Goal: Transaction & Acquisition: Purchase product/service

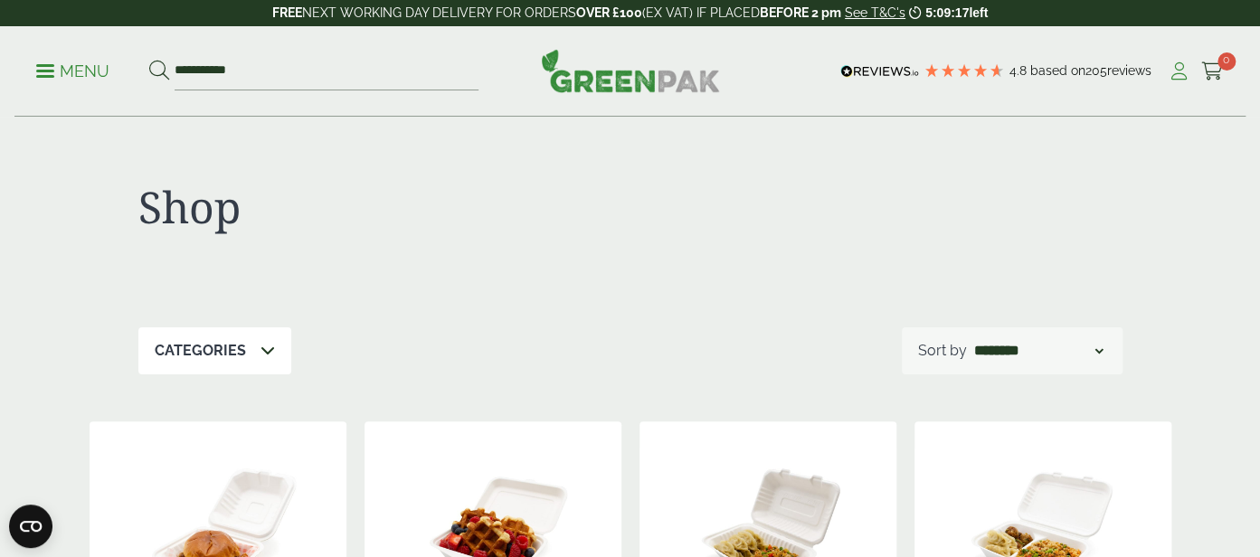
click at [1181, 69] on icon at bounding box center [1179, 71] width 23 height 18
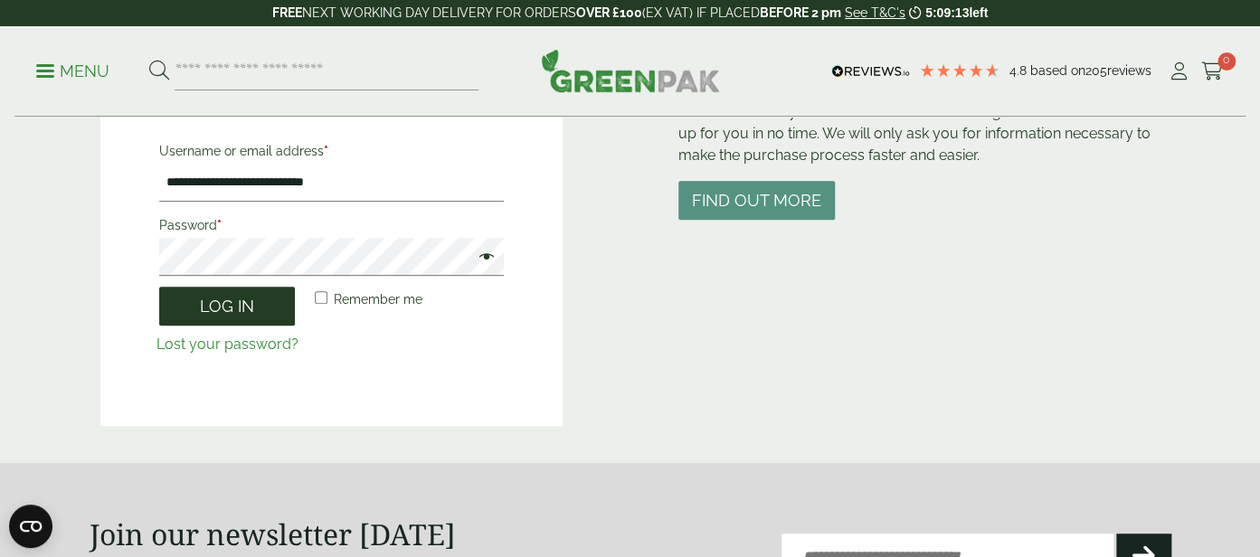
scroll to position [262, 0]
click at [187, 315] on button "Log in" at bounding box center [227, 306] width 136 height 39
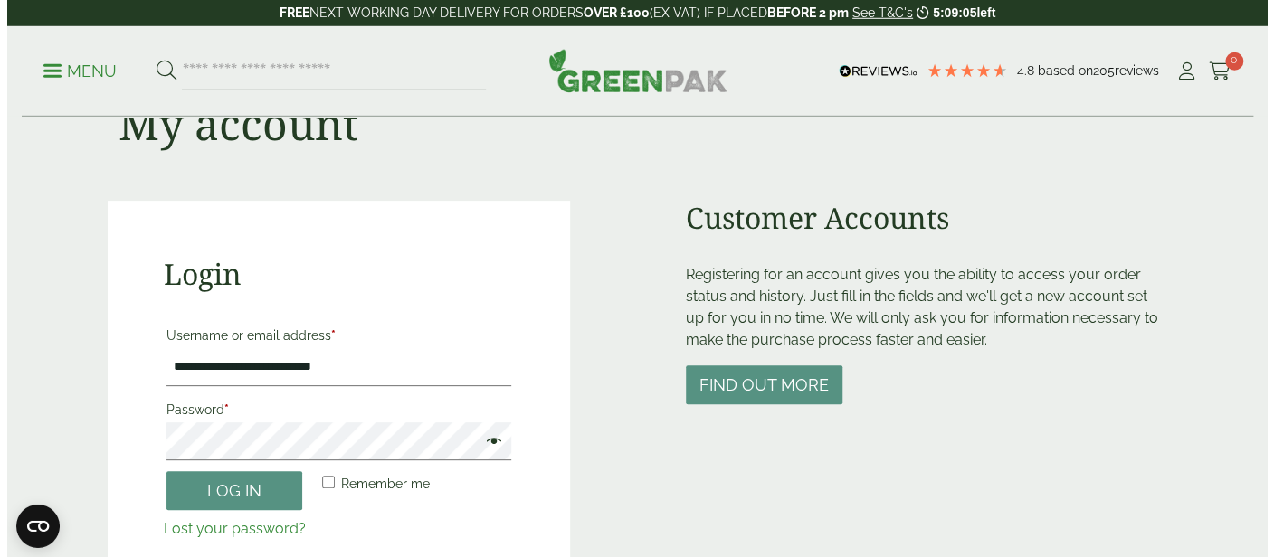
scroll to position [131, 0]
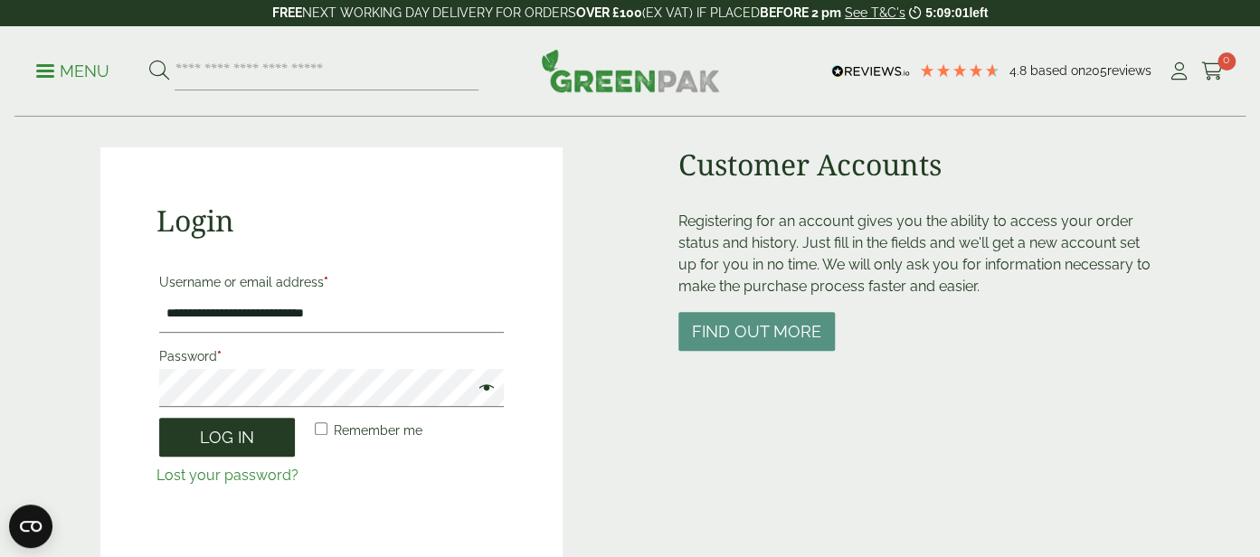
click at [214, 442] on button "Log in" at bounding box center [227, 437] width 136 height 39
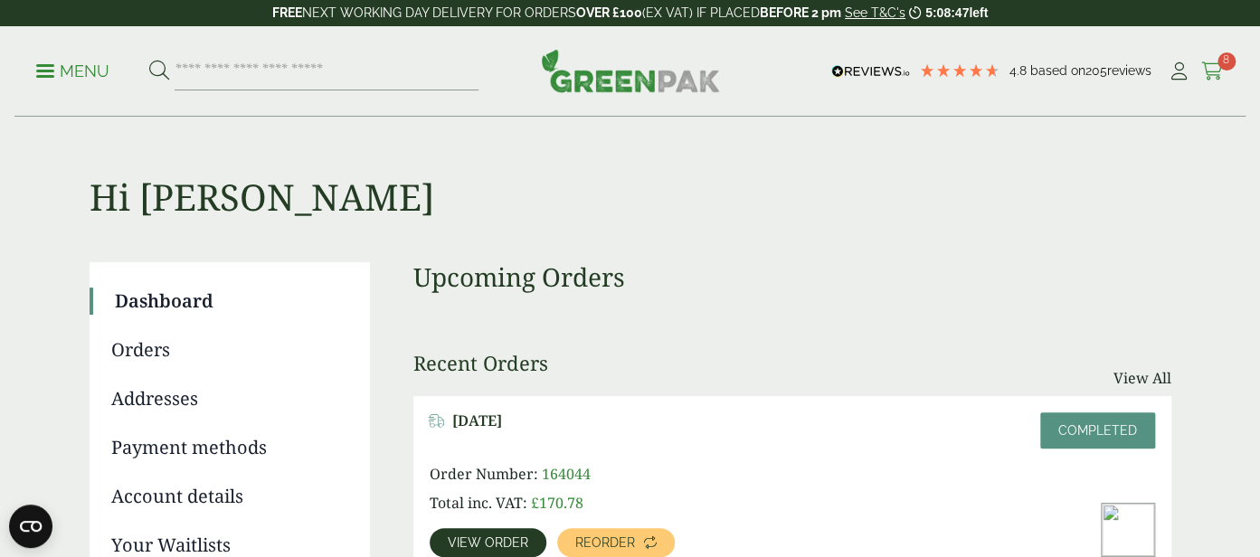
click at [1211, 73] on icon at bounding box center [1212, 71] width 23 height 18
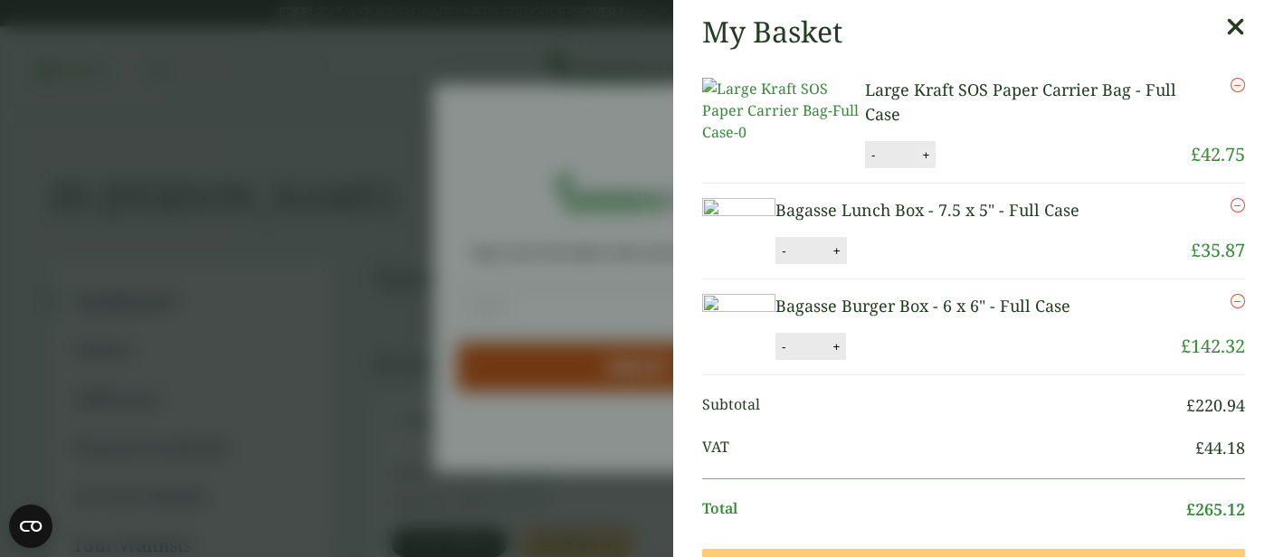
click at [925, 163] on button "+" at bounding box center [925, 154] width 18 height 15
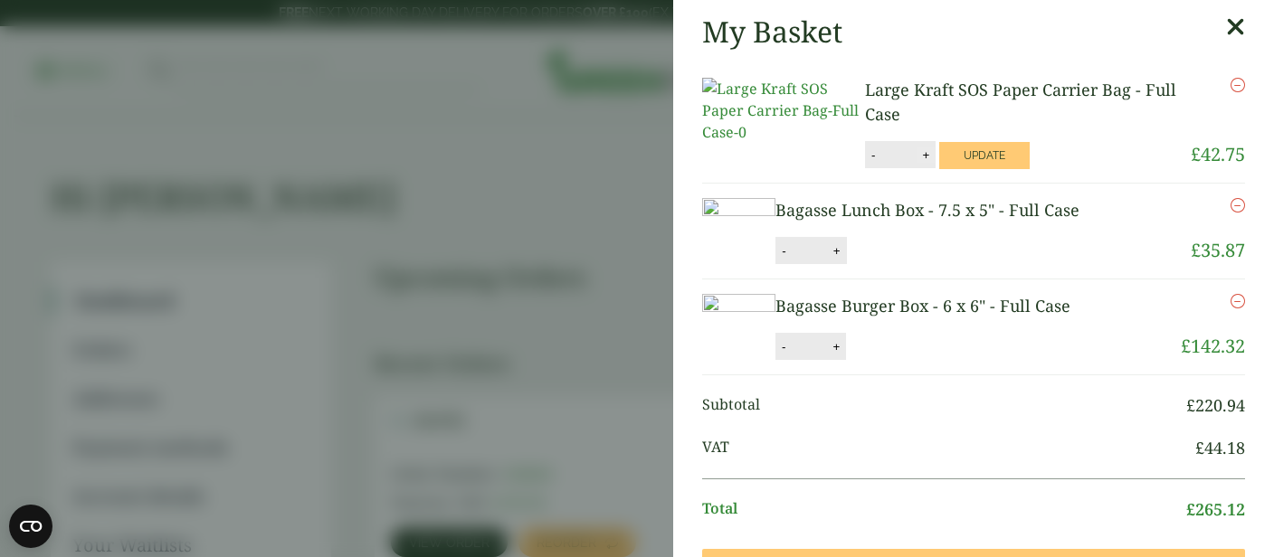
type input "*"
click at [966, 169] on button "Update" at bounding box center [984, 155] width 90 height 27
click at [442, 160] on aside "My Basket Large Kraft SOS Paper Carrier Bag - Full Case Large Kraft SOS Paper C…" at bounding box center [637, 278] width 1274 height 557
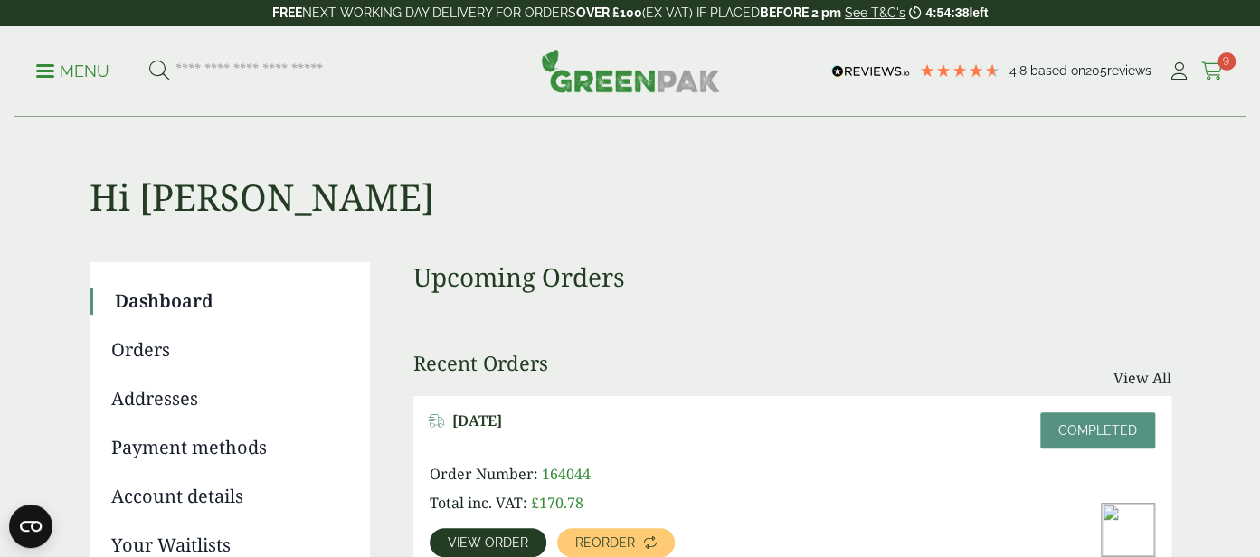
click at [1217, 64] on icon at bounding box center [1212, 71] width 23 height 18
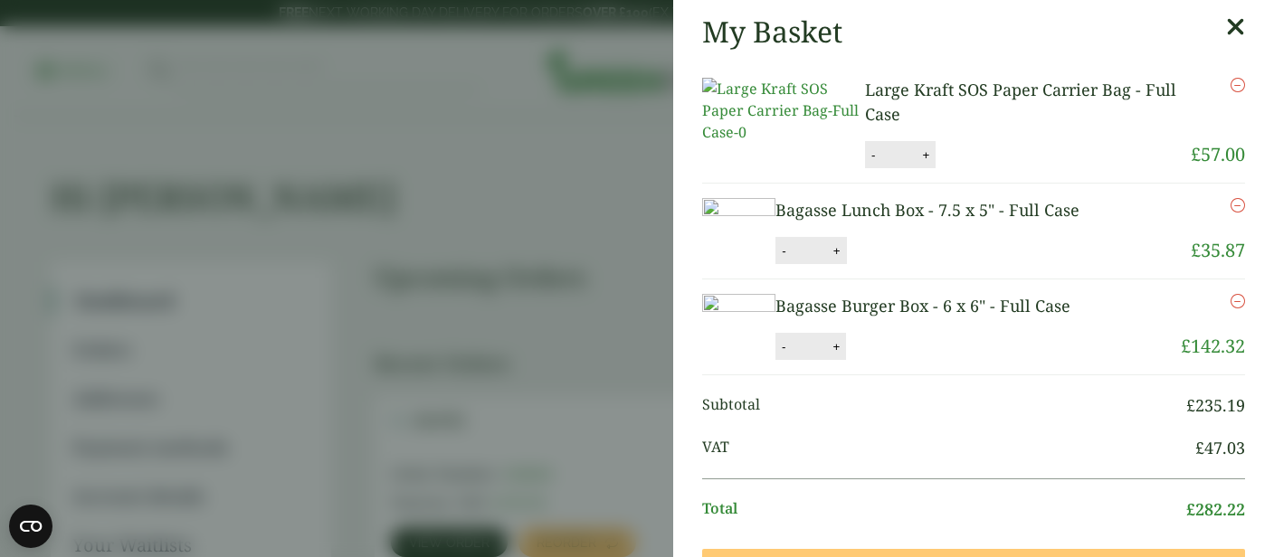
click at [935, 221] on link "Bagasse Lunch Box - 7.5 x 5" - Full Case" at bounding box center [927, 210] width 304 height 22
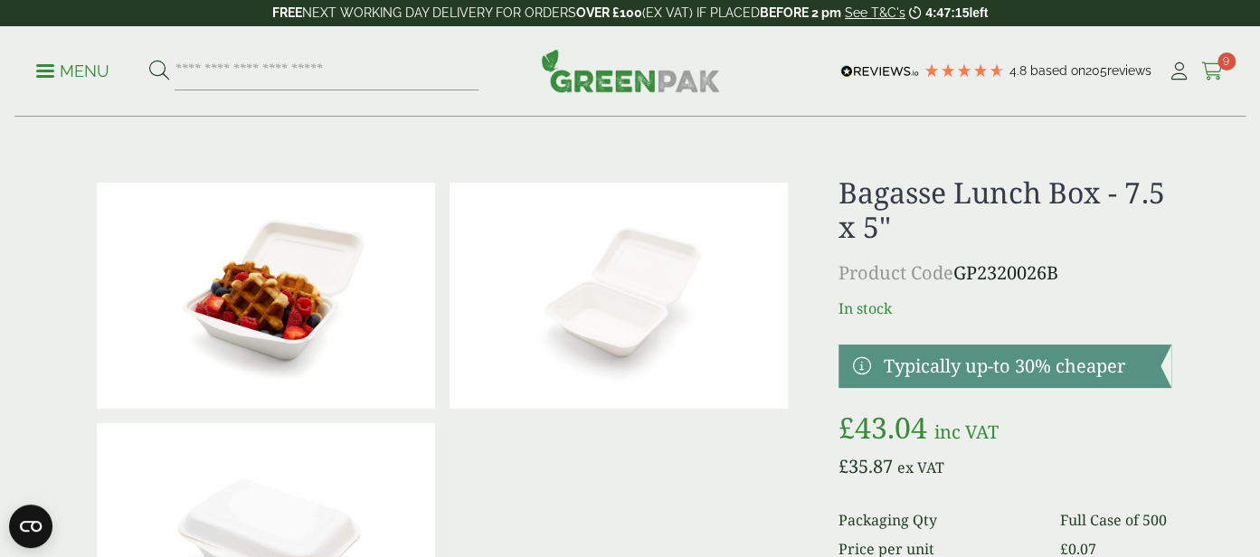
click at [1209, 66] on icon at bounding box center [1212, 71] width 23 height 18
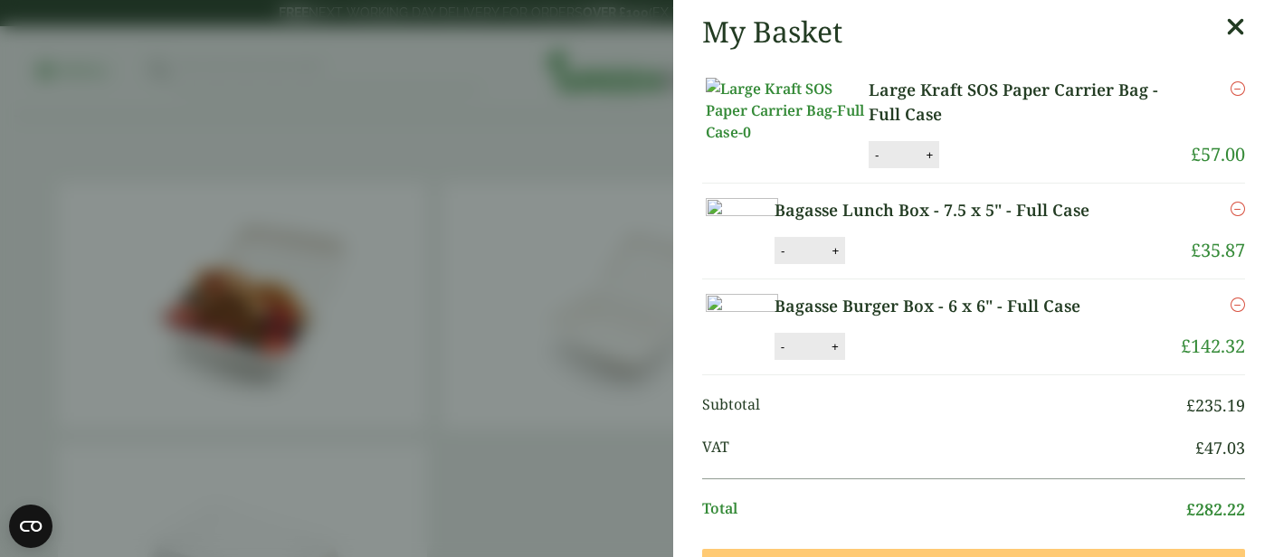
click at [922, 87] on link "Large Kraft SOS Paper Carrier Bag - Full Case" at bounding box center [1030, 102] width 322 height 49
